Goal: Check status: Check status

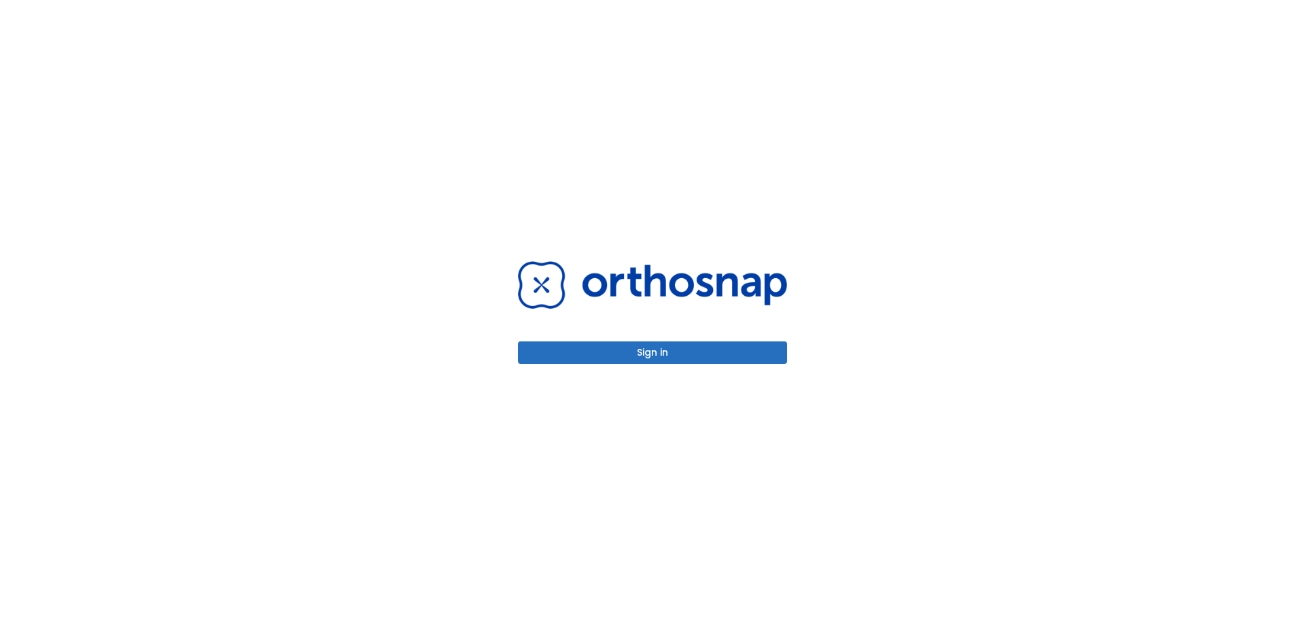
click at [648, 338] on div "Sign in" at bounding box center [652, 312] width 269 height 102
click at [656, 351] on button "Sign in" at bounding box center [652, 352] width 269 height 22
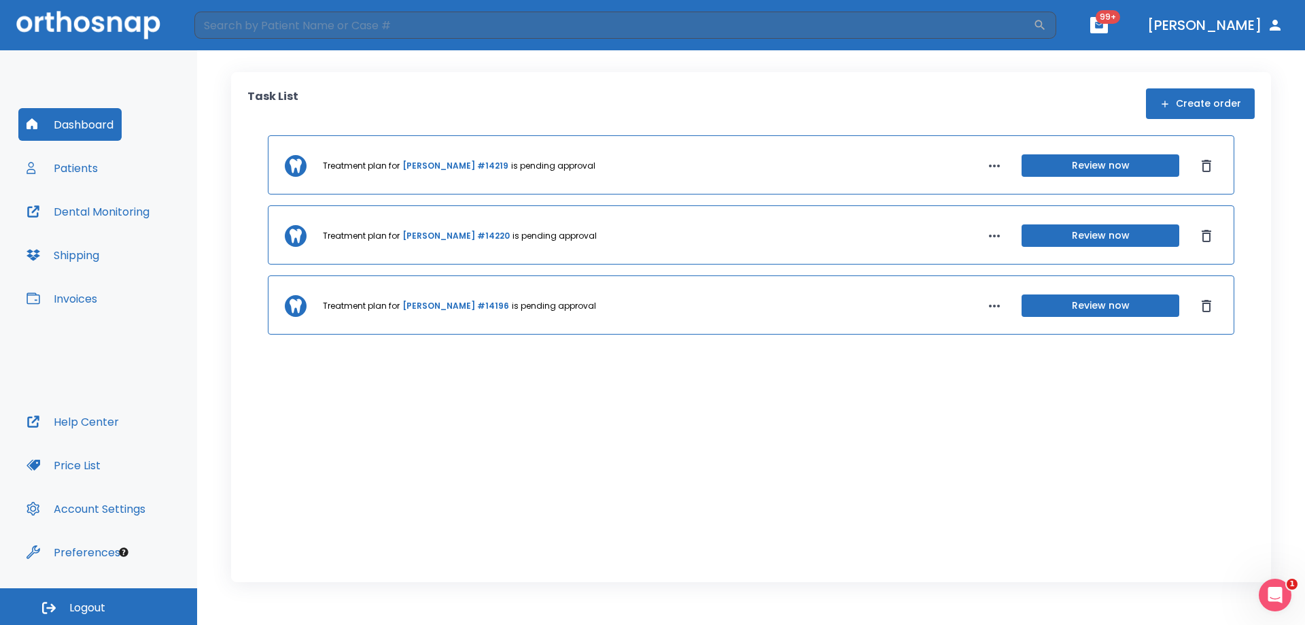
click at [1074, 234] on button "Review now" at bounding box center [1100, 235] width 158 height 22
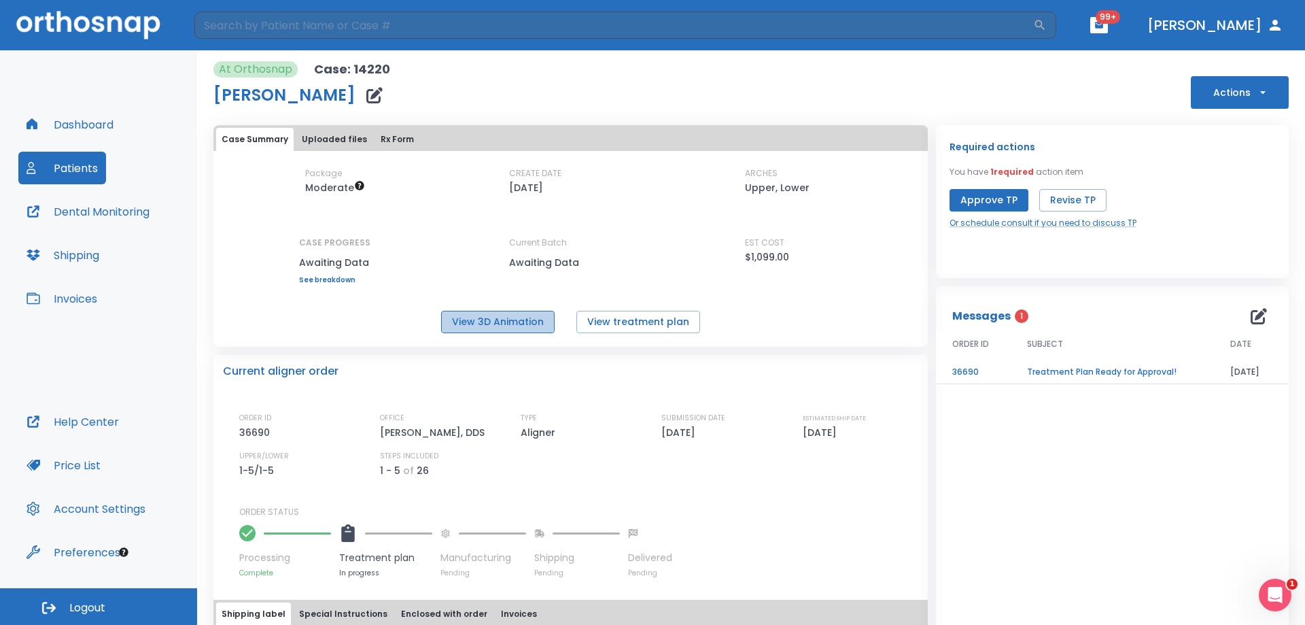
click at [498, 324] on button "View 3D Animation" at bounding box center [497, 322] width 113 height 22
